Goal: Task Accomplishment & Management: Use online tool/utility

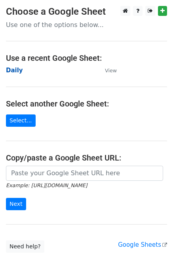
click at [12, 69] on strong "Daily" at bounding box center [14, 70] width 17 height 7
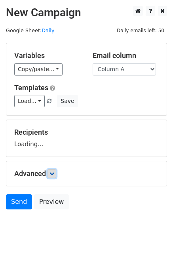
click at [54, 173] on icon at bounding box center [52, 173] width 5 height 5
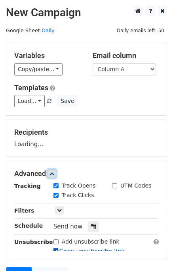
scroll to position [70, 0]
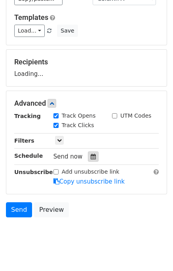
click at [92, 151] on div at bounding box center [93, 156] width 11 height 10
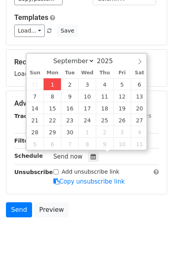
type input "2025-09-01 15:06"
type input "03"
type input "06"
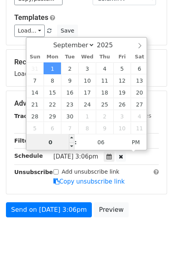
type input "03"
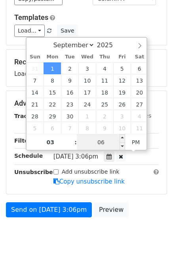
click at [89, 139] on input "06" at bounding box center [101, 142] width 48 height 16
type input "10"
type input "2025-09-01 15:10"
click at [137, 211] on div "Send on Sep 1 at 3:06pm Preview" at bounding box center [86, 211] width 173 height 19
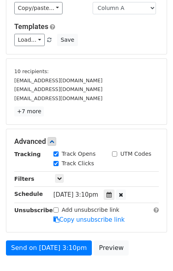
scroll to position [111, 0]
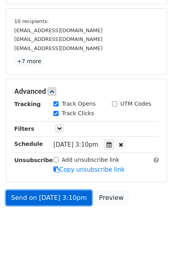
click at [44, 196] on link "Send on Sep 1 at 3:10pm" at bounding box center [49, 197] width 86 height 15
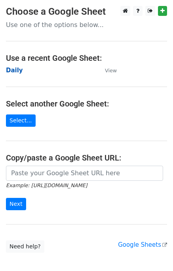
click at [17, 70] on strong "Daily" at bounding box center [14, 70] width 17 height 7
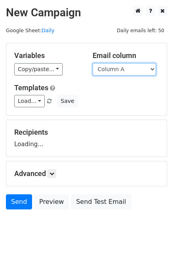
click at [105, 71] on select "Column A Column B Column C Column D Column E" at bounding box center [125, 69] width 64 height 12
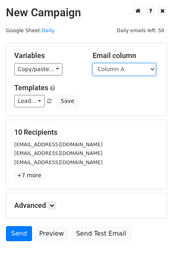
click at [111, 70] on select "Column A Column B Column C Column D Column E" at bounding box center [125, 69] width 64 height 12
select select "Column B"
click at [93, 63] on select "Column A Column B Column C Column D Column E" at bounding box center [125, 69] width 64 height 12
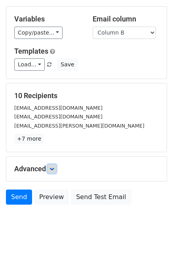
click at [56, 168] on link at bounding box center [52, 168] width 9 height 9
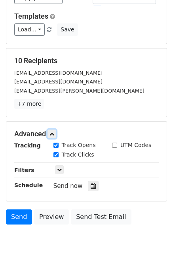
scroll to position [96, 0]
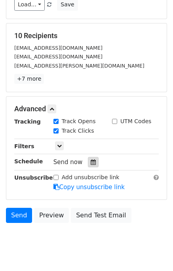
click at [88, 157] on div at bounding box center [93, 162] width 11 height 10
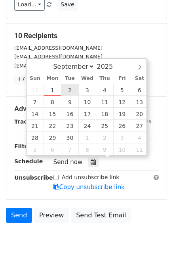
type input "2025-09-02 12:00"
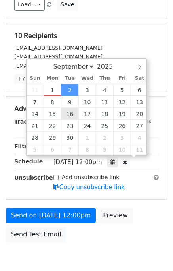
scroll to position [0, 0]
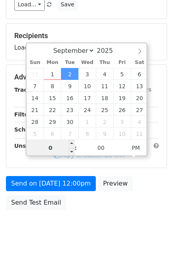
type input "02"
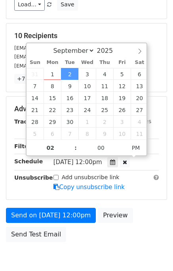
type input "2025-09-02 14:00"
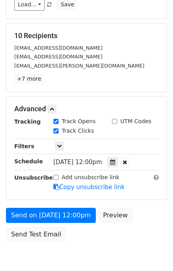
click at [130, 221] on div "Send on Sep 2 at 12:00pm Preview Send Test Email" at bounding box center [86, 227] width 173 height 38
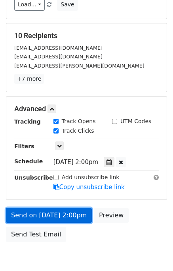
click at [50, 212] on link "Send on Sep 2 at 2:00pm" at bounding box center [49, 215] width 86 height 15
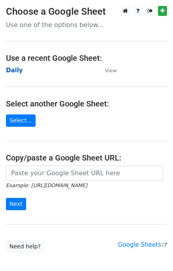
click at [14, 69] on strong "Daily" at bounding box center [14, 70] width 17 height 7
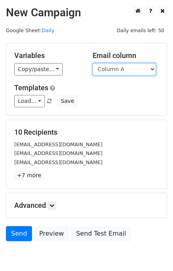
click at [110, 69] on select "Column A Column B Column C Column D Column E" at bounding box center [125, 69] width 64 height 12
select select "Column C"
click at [93, 63] on select "Column A Column B Column C Column D Column E" at bounding box center [125, 69] width 64 height 12
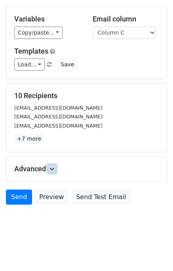
click at [56, 164] on link at bounding box center [52, 168] width 9 height 9
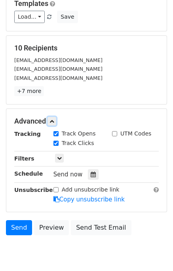
scroll to position [85, 0]
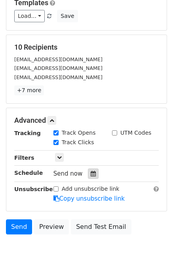
click at [91, 171] on icon at bounding box center [93, 174] width 5 height 6
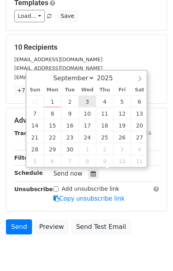
type input "2025-09-03 12:00"
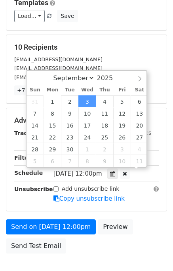
scroll to position [0, 0]
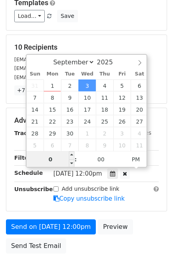
type input "03"
type input "2025-09-03 15:00"
click at [157, 220] on div "Send on Sep 3 at 12:00pm Preview Send Test Email" at bounding box center [86, 238] width 173 height 38
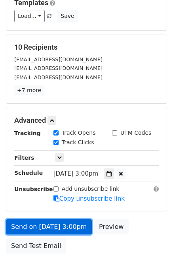
click at [56, 227] on link "Send on Sep 3 at 3:00pm" at bounding box center [49, 226] width 86 height 15
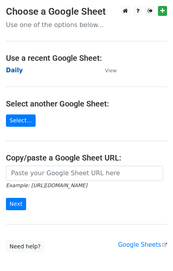
click at [14, 71] on strong "Daily" at bounding box center [14, 70] width 17 height 7
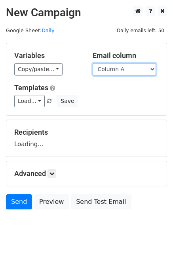
click at [133, 67] on select "Column A Column B Column C Column D Column E" at bounding box center [125, 69] width 64 height 12
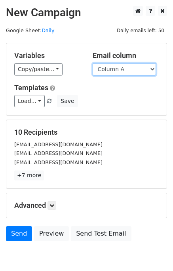
click at [126, 69] on select "Column A Column B Column C Column D Column E" at bounding box center [125, 69] width 64 height 12
select select "Column D"
click at [93, 63] on select "Column A Column B Column C Column D Column E" at bounding box center [125, 69] width 64 height 12
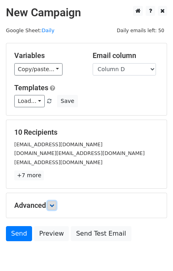
click at [55, 201] on link at bounding box center [52, 205] width 9 height 9
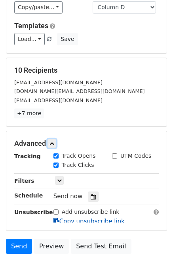
scroll to position [100, 0]
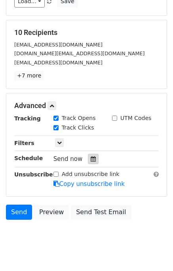
click at [91, 159] on icon at bounding box center [93, 159] width 5 height 6
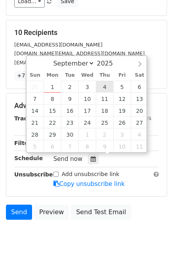
type input "2025-09-04 12:00"
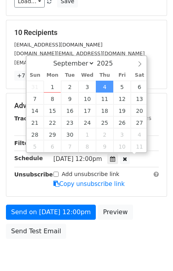
scroll to position [0, 0]
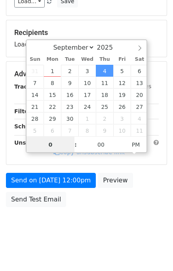
type input "04"
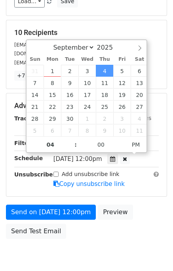
type input "2025-09-04 16:00"
click at [136, 202] on form "Variables Copy/paste... {{Column A}} {{Column B}} {{Column C}} {{Column D}} {{C…" at bounding box center [87, 92] width 162 height 299
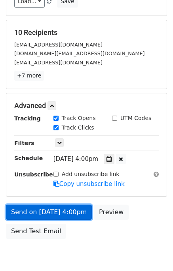
click at [38, 206] on link "Send on Sep 4 at 4:00pm" at bounding box center [49, 211] width 86 height 15
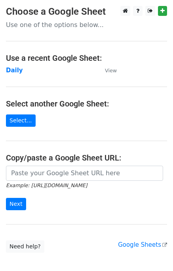
click at [11, 75] on main "Choose a Google Sheet Use one of the options below... Use a recent Google Sheet…" at bounding box center [86, 129] width 173 height 247
click at [11, 67] on strong "Daily" at bounding box center [14, 70] width 17 height 7
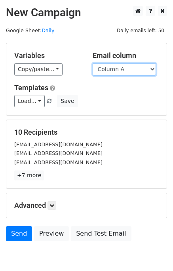
click at [127, 70] on select "Column A Column B Column C Column D Column E" at bounding box center [125, 69] width 64 height 12
select select "Column E"
click at [93, 63] on select "Column A Column B Column C Column D Column E" at bounding box center [125, 69] width 64 height 12
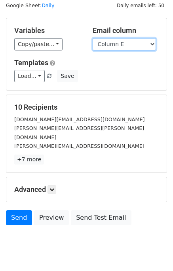
scroll to position [37, 0]
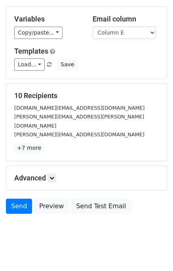
click at [54, 173] on h5 "Advanced" at bounding box center [86, 177] width 145 height 9
click at [54, 175] on icon at bounding box center [52, 177] width 5 height 5
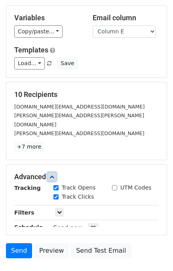
scroll to position [100, 0]
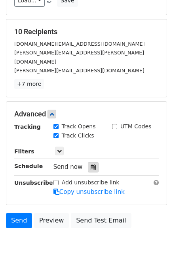
click at [91, 164] on icon at bounding box center [93, 167] width 5 height 6
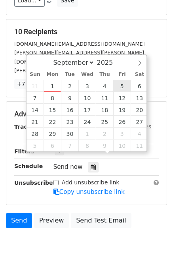
type input "[DATE] 12:00"
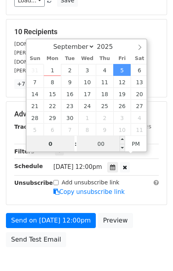
type input "05"
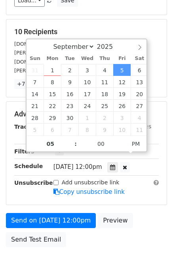
type input "[DATE] 17:00"
click at [150, 213] on div "Send on [DATE] 12:00pm Preview Send Test Email" at bounding box center [86, 232] width 173 height 38
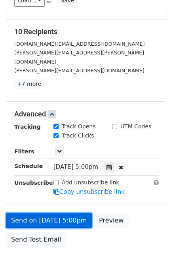
click at [63, 213] on link "Send on [DATE] 5:00pm" at bounding box center [49, 220] width 86 height 15
